Goal: Transaction & Acquisition: Purchase product/service

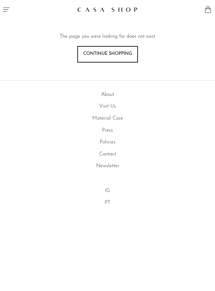
click at [97, 7] on img at bounding box center [107, 9] width 60 height 5
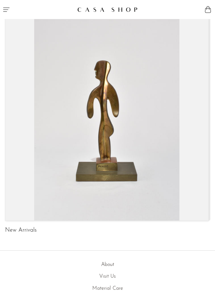
click at [12, 8] on button "Menu" at bounding box center [54, 9] width 108 height 19
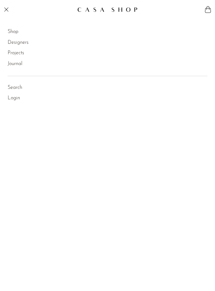
click at [18, 29] on link "Shop" at bounding box center [13, 32] width 11 height 8
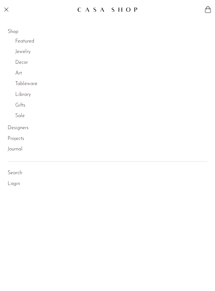
click at [30, 51] on link "Jewelry" at bounding box center [22, 52] width 15 height 8
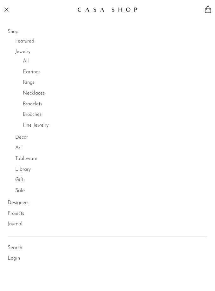
click at [24, 58] on link "All" at bounding box center [26, 61] width 6 height 8
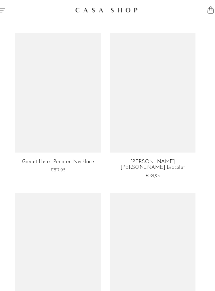
scroll to position [2484, 0]
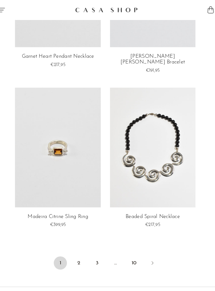
click at [75, 247] on link "2" at bounding box center [81, 253] width 13 height 13
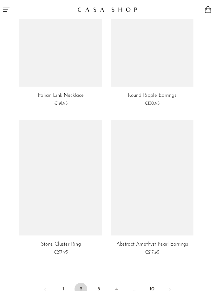
scroll to position [2451, 0]
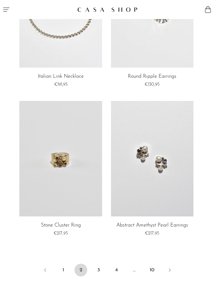
click at [104, 267] on link "3" at bounding box center [98, 270] width 13 height 13
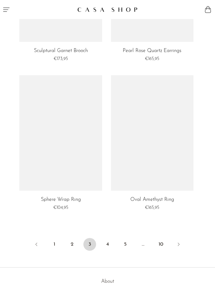
scroll to position [2477, 0]
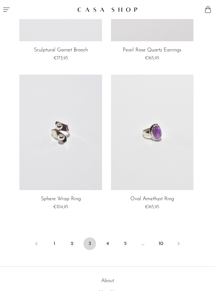
click at [110, 237] on link "4" at bounding box center [107, 243] width 13 height 13
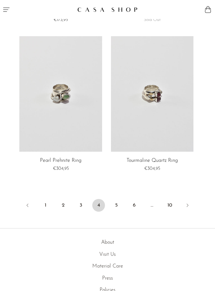
scroll to position [2512, 0]
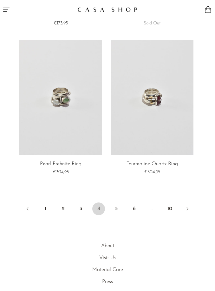
click at [116, 202] on link "5" at bounding box center [116, 208] width 13 height 13
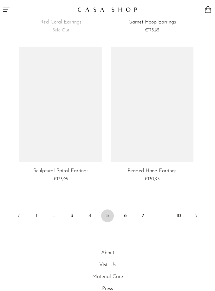
scroll to position [2509, 0]
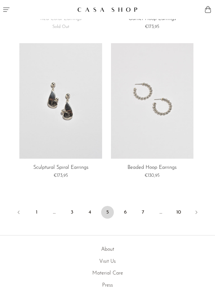
click at [125, 208] on link "6" at bounding box center [125, 212] width 13 height 13
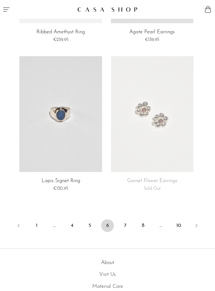
scroll to position [2501, 0]
click at [125, 219] on link "7" at bounding box center [125, 225] width 13 height 13
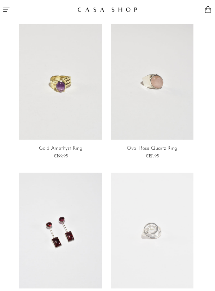
click at [11, 12] on button "Menu" at bounding box center [54, 9] width 108 height 19
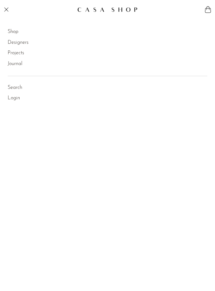
click at [14, 33] on link "Shop" at bounding box center [13, 32] width 11 height 8
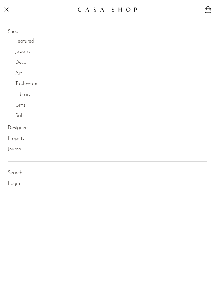
click at [10, 141] on link "Projects" at bounding box center [16, 139] width 16 height 8
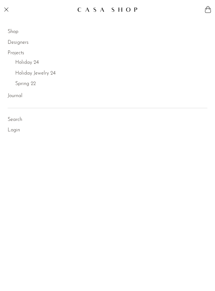
click at [87, 5] on link at bounding box center [107, 9] width 60 height 13
